Goal: Transaction & Acquisition: Purchase product/service

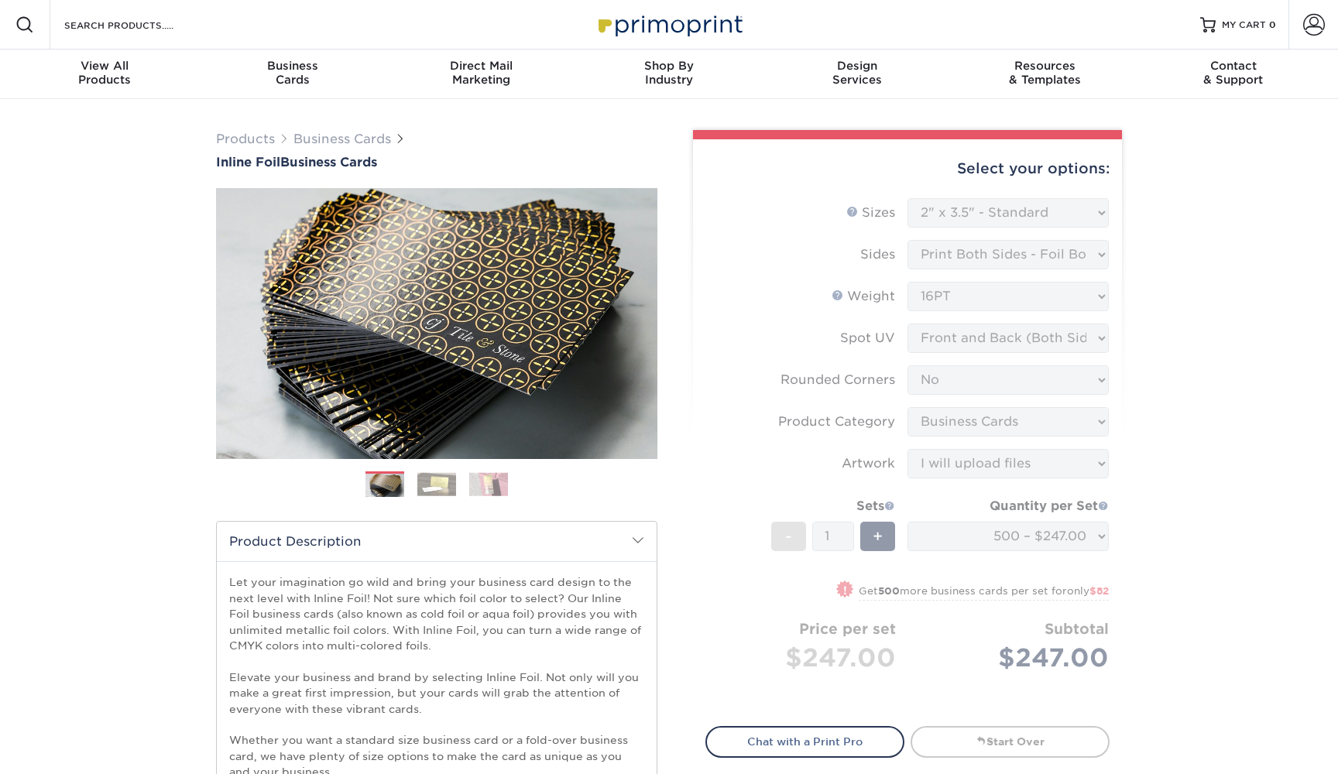
select select "2.00x3.50"
select select "0"
select select "3b5148f1-0588-4f88-a218-97bcfdce65c1"
select select "upload"
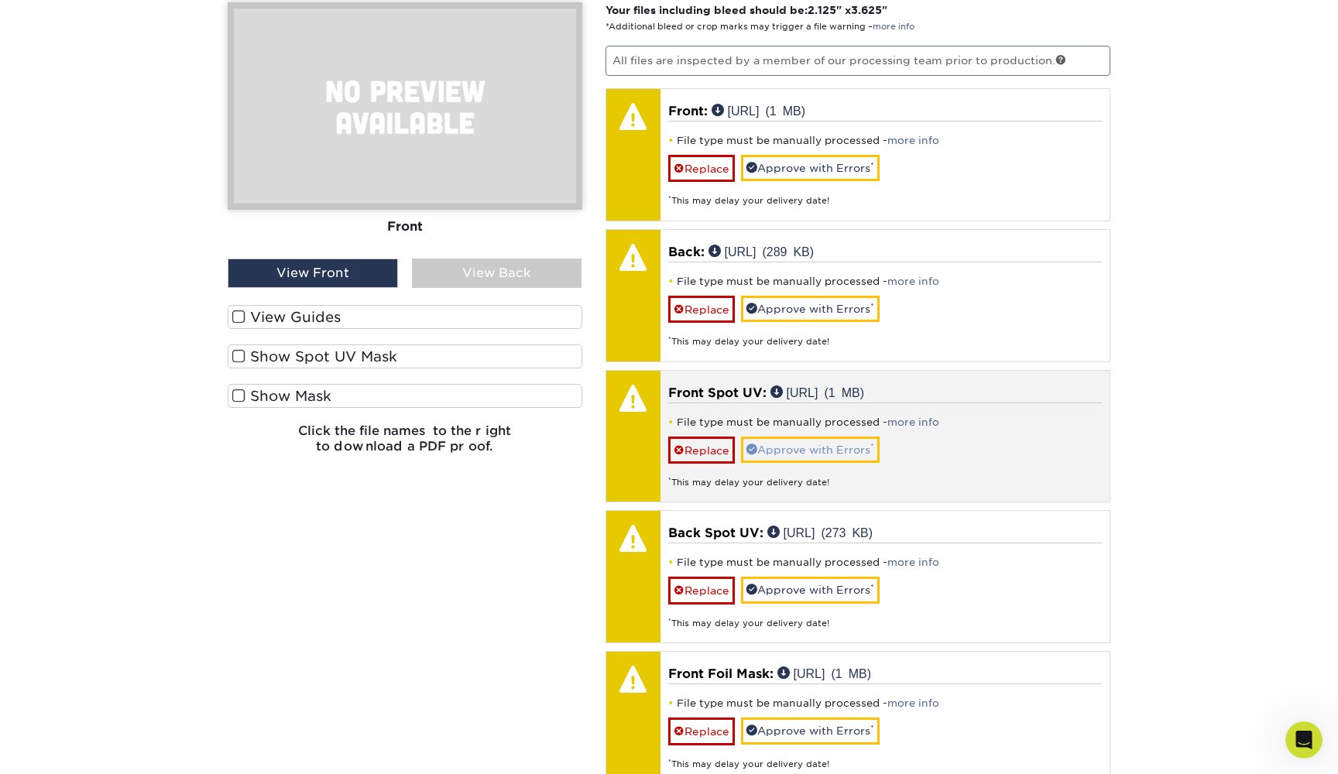
scroll to position [1867, 0]
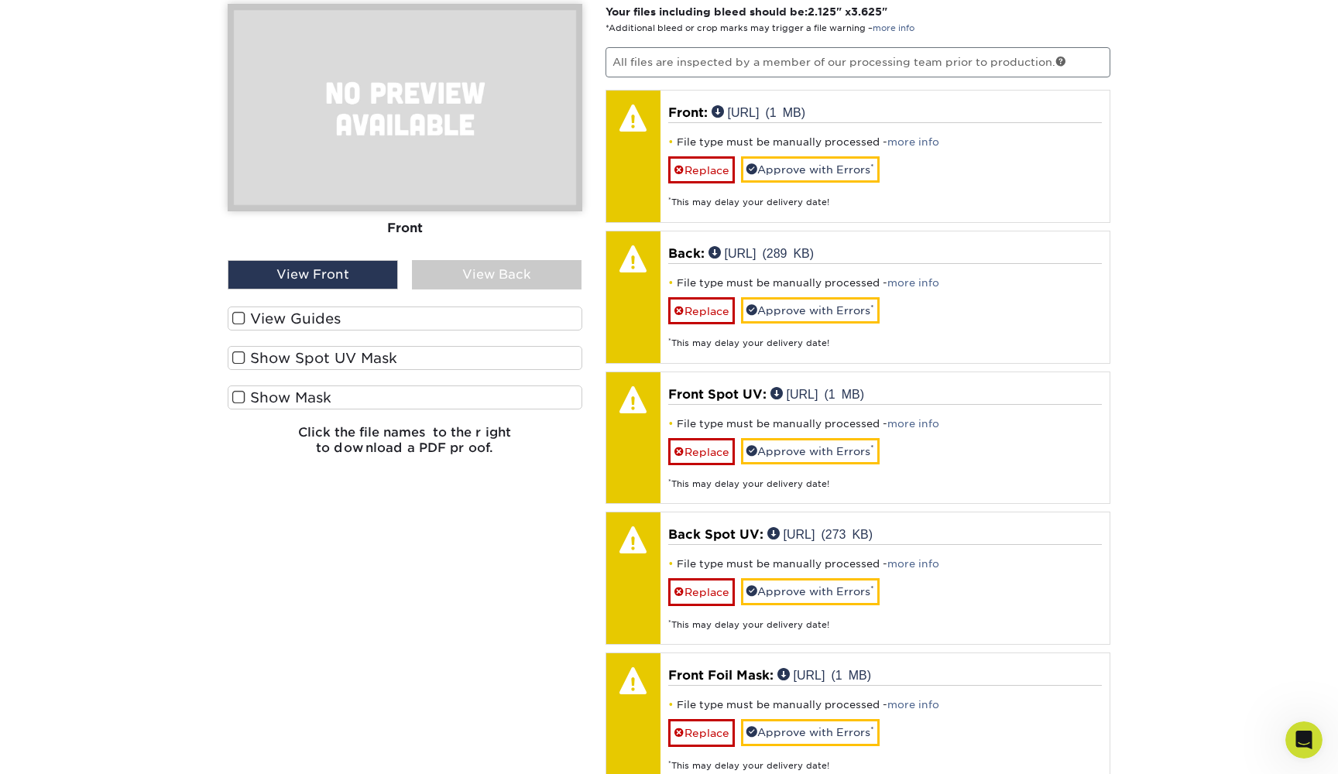
click at [442, 307] on label "View Guides" at bounding box center [405, 319] width 355 height 24
click at [0, 0] on input "View Guides" at bounding box center [0, 0] width 0 height 0
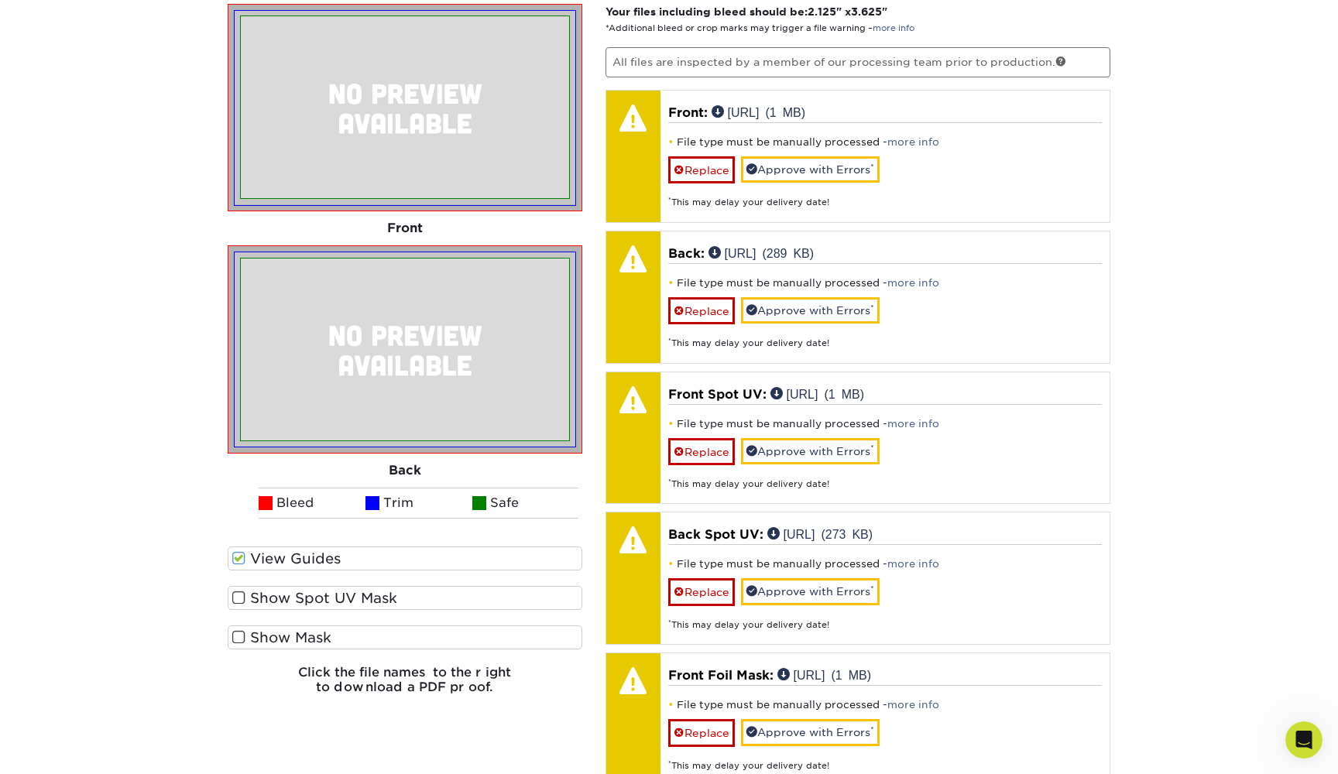
click at [387, 546] on label "View Guides" at bounding box center [405, 558] width 355 height 24
click at [0, 0] on input "View Guides" at bounding box center [0, 0] width 0 height 0
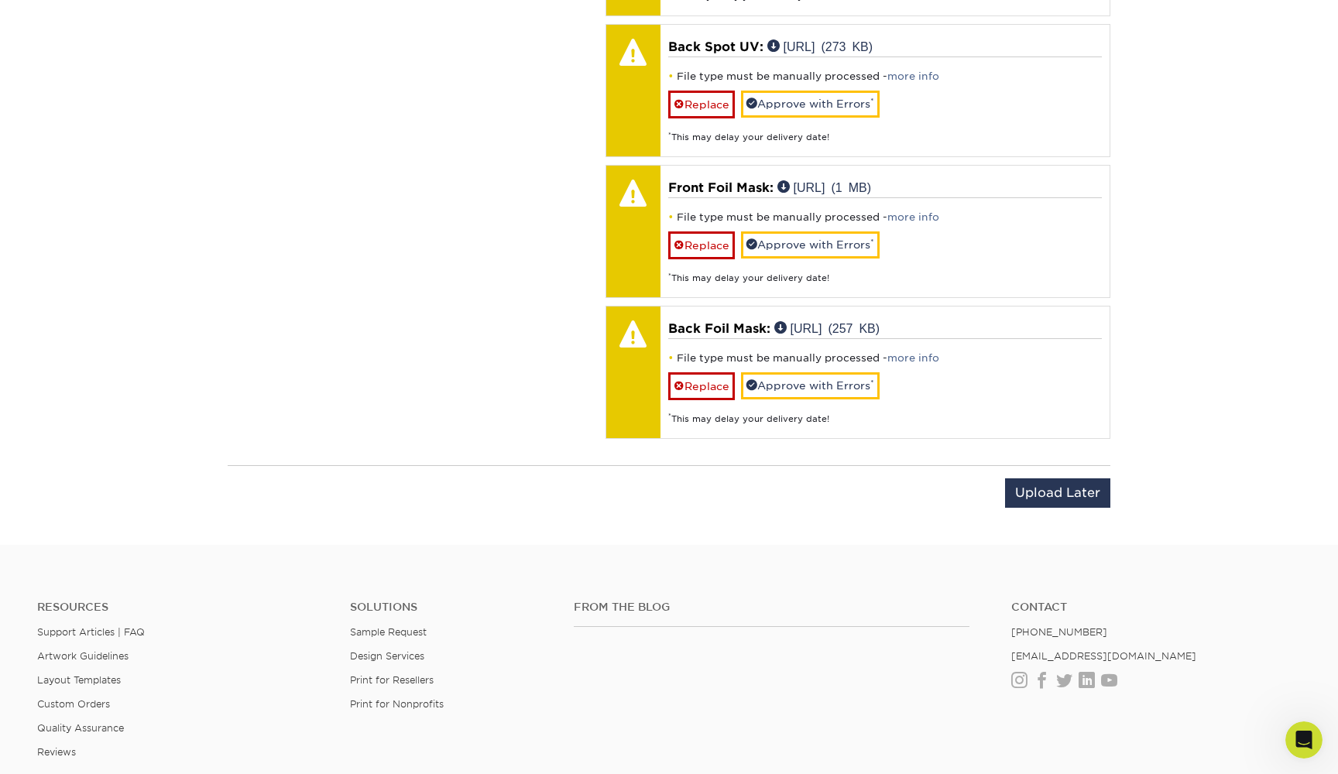
scroll to position [2327, 0]
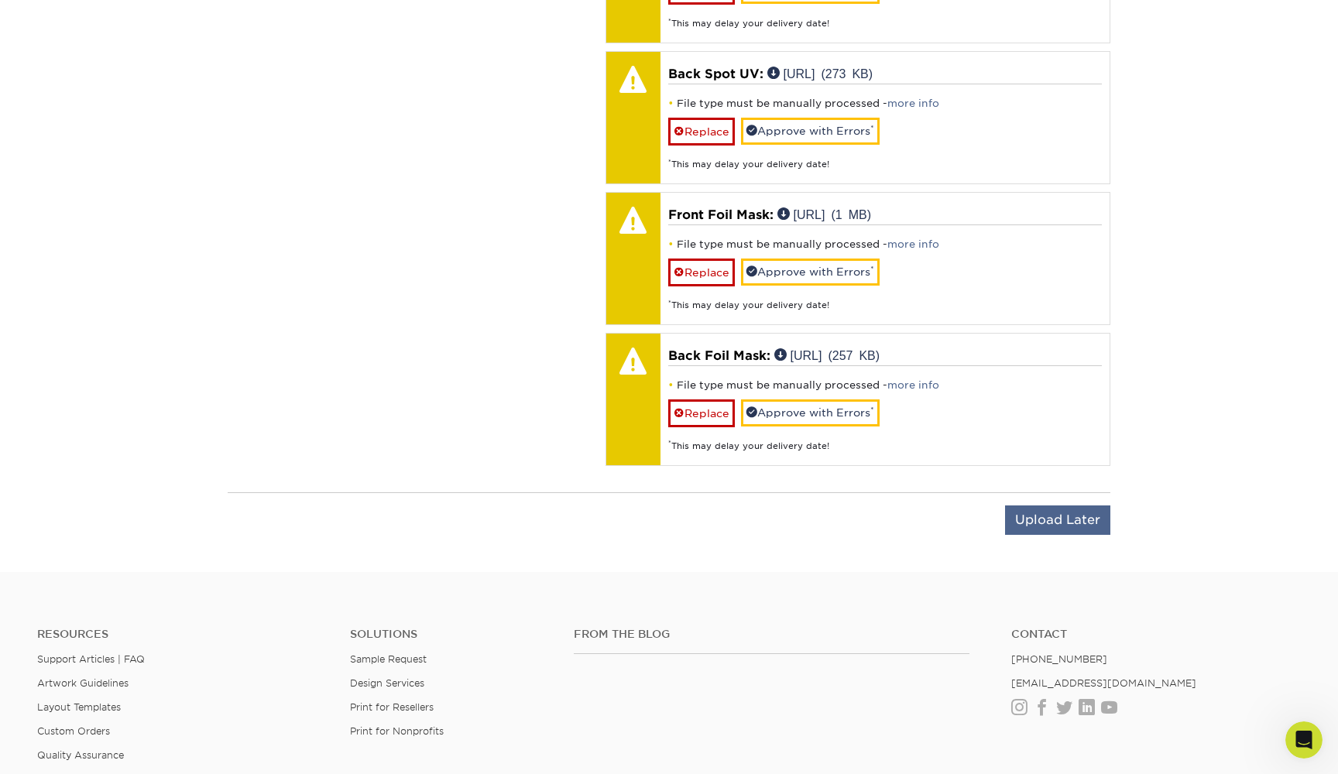
click at [1044, 505] on input "Upload Later" at bounding box center [1057, 519] width 105 height 29
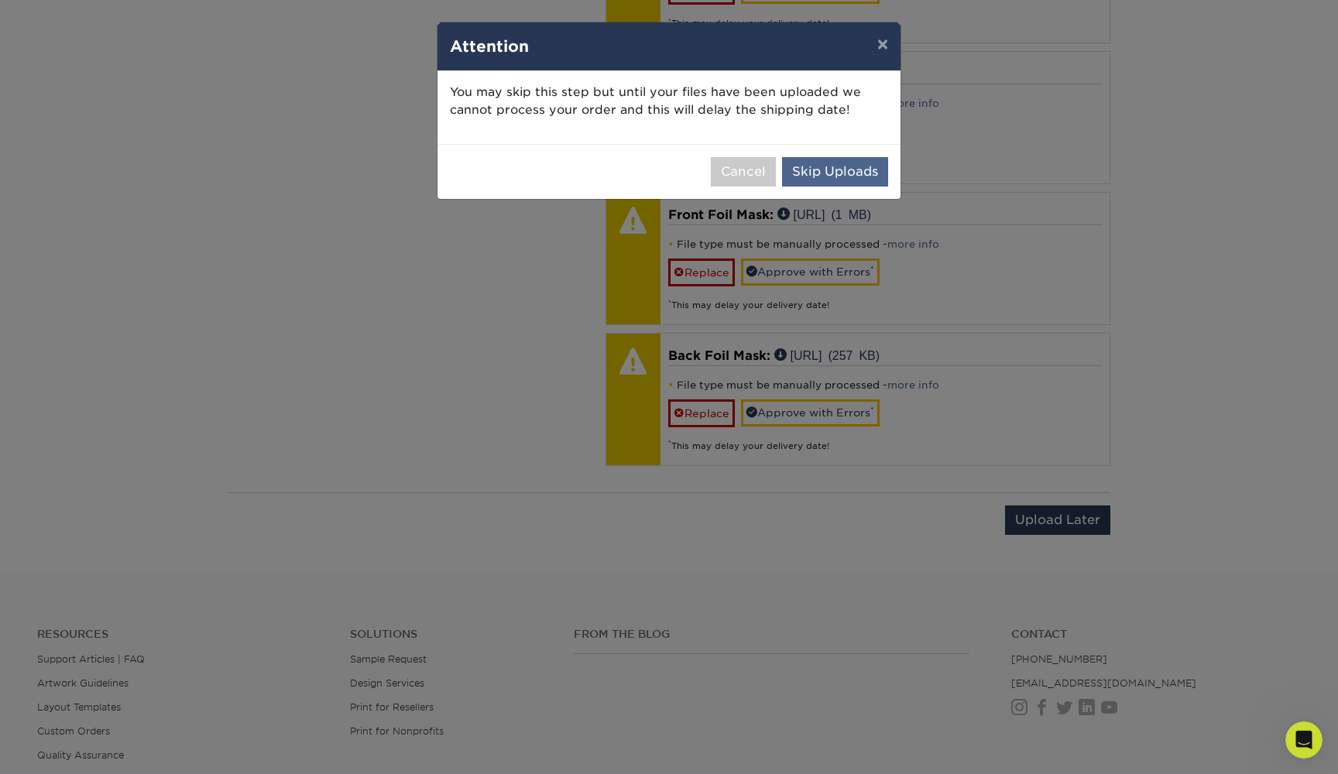
click at [851, 176] on button "Skip Uploads" at bounding box center [835, 171] width 106 height 29
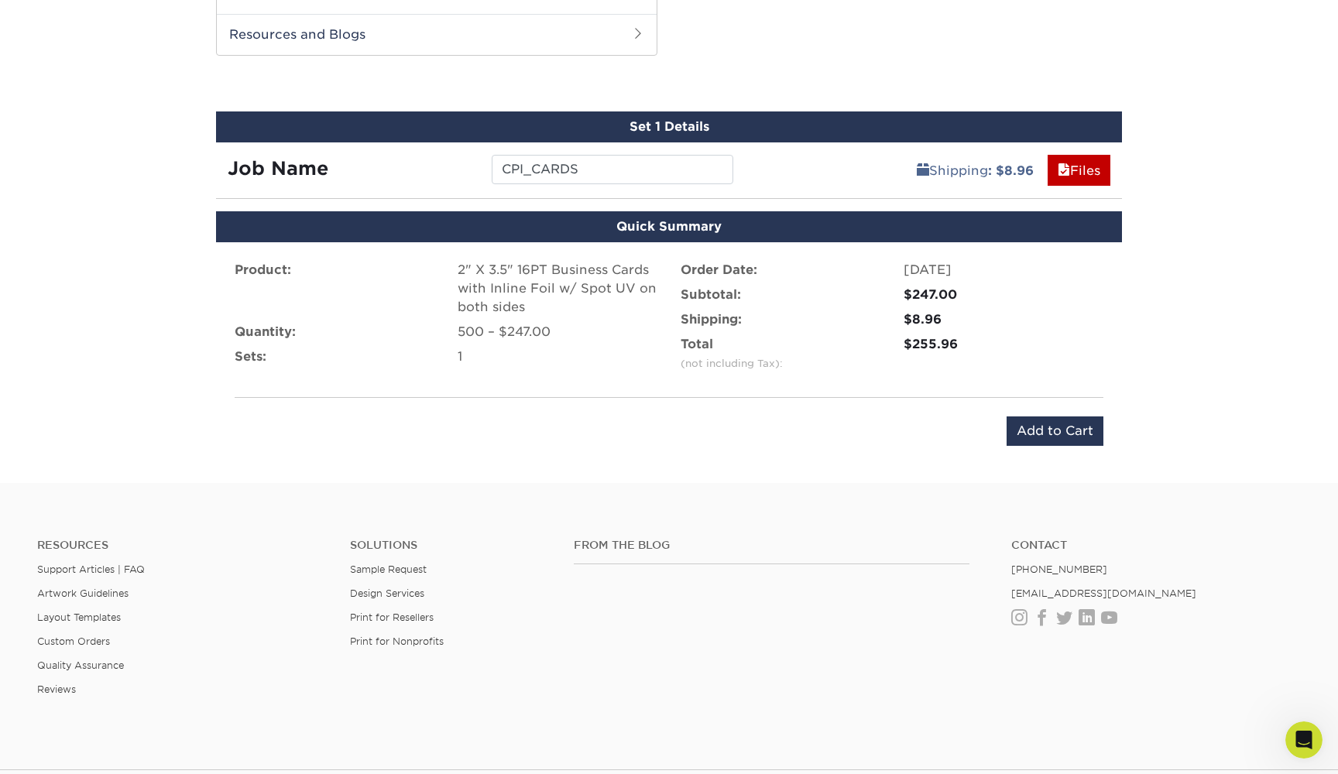
scroll to position [0, 0]
click at [1070, 155] on link "Files" at bounding box center [1078, 170] width 63 height 31
